Goal: Check status: Check status

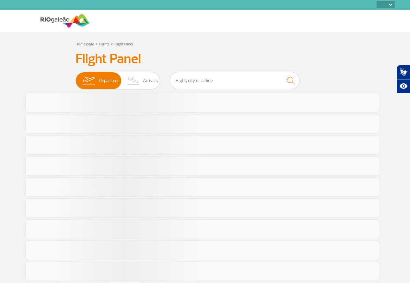
select select
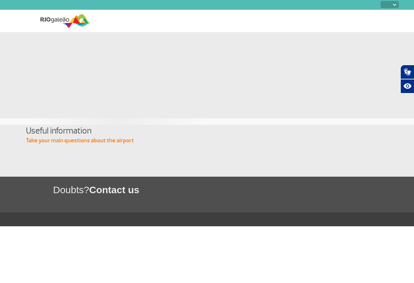
select select
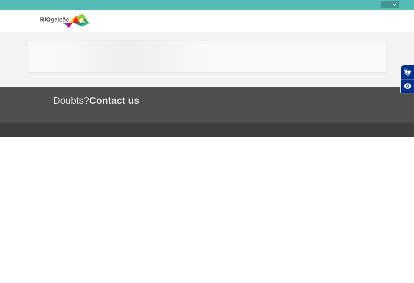
select select
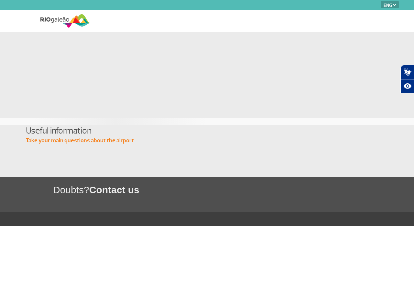
select select "en"
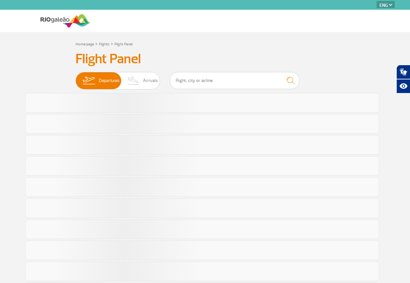
select select "en"
